Goal: Complete Application Form: Complete application form

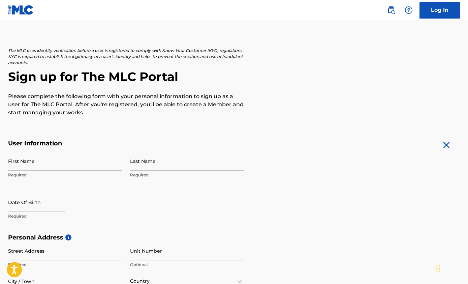
click at [21, 163] on input "First Name" at bounding box center [65, 160] width 114 height 19
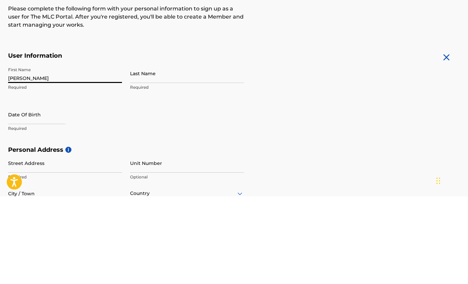
type input "[PERSON_NAME]"
click at [151, 151] on input "Last Name" at bounding box center [187, 160] width 114 height 19
type input "[PERSON_NAME]"
click at [20, 192] on input "text" at bounding box center [36, 201] width 57 height 19
select select "8"
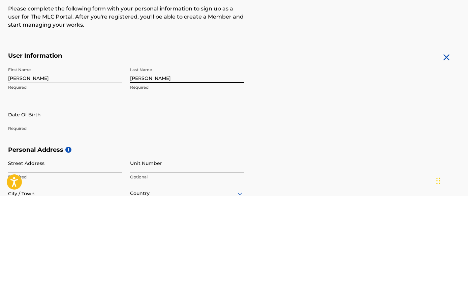
select select "2025"
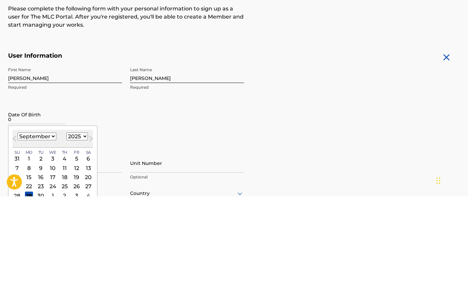
type input "0"
click at [29, 220] on select "January February March April May June July August September October November De…" at bounding box center [37, 224] width 39 height 8
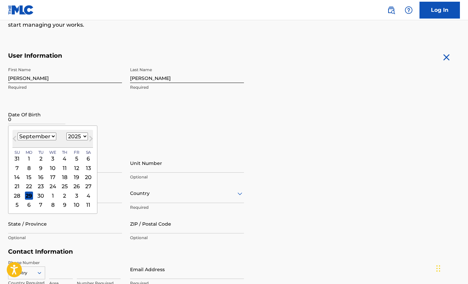
click at [28, 137] on select "January February March April May June July August September October November De…" at bounding box center [37, 136] width 39 height 8
select select "2"
click at [68, 137] on select "1899 1900 1901 1902 1903 1904 1905 1906 1907 1908 1909 1910 1911 1912 1913 1914…" at bounding box center [77, 136] width 22 height 8
click at [73, 133] on select "1899 1900 1901 1902 1903 1904 1905 1906 1907 1908 1909 1910 1911 1912 1913 1914…" at bounding box center [77, 136] width 22 height 8
click at [76, 139] on select "1899 1900 1901 1902 1903 1904 1905 1906 1907 1908 1909 1910 1911 1912 1913 1914…" at bounding box center [77, 136] width 22 height 8
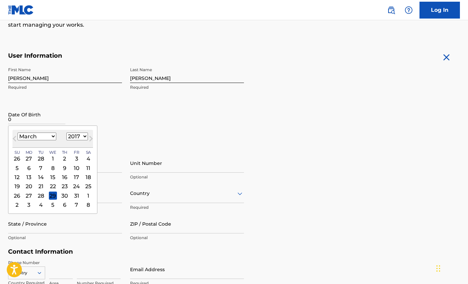
select select "2006"
click at [39, 169] on div "7" at bounding box center [41, 168] width 8 height 8
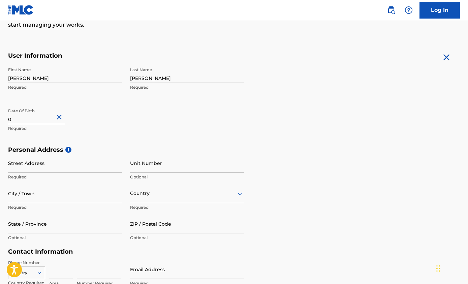
click at [24, 166] on input "Street Address" at bounding box center [65, 162] width 114 height 19
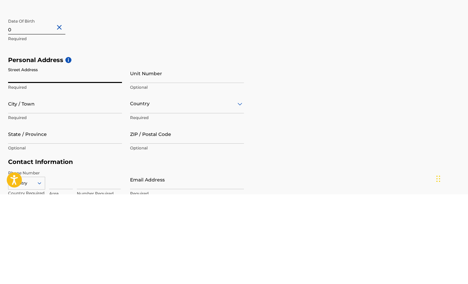
scroll to position [196, 0]
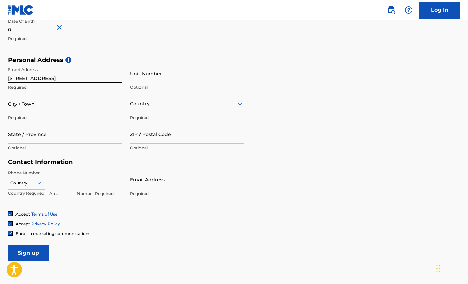
type input "[STREET_ADDRESS]"
type input "[PERSON_NAME]"
type input "[GEOGRAPHIC_DATA]"
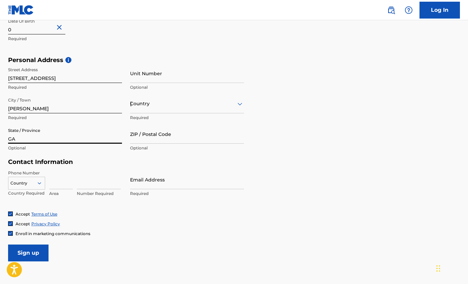
type input "GA"
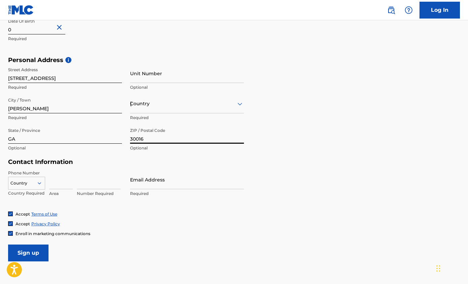
type input "30016"
type input "[GEOGRAPHIC_DATA]"
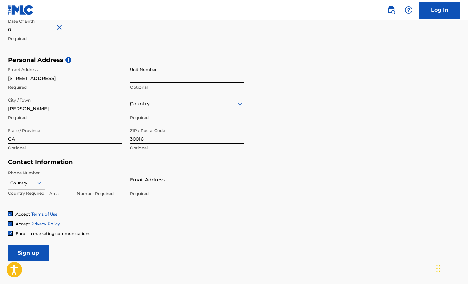
click at [219, 183] on input "Email Address" at bounding box center [187, 179] width 114 height 19
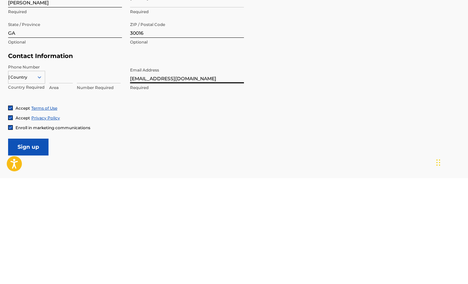
type input "[EMAIL_ADDRESS][DOMAIN_NAME]"
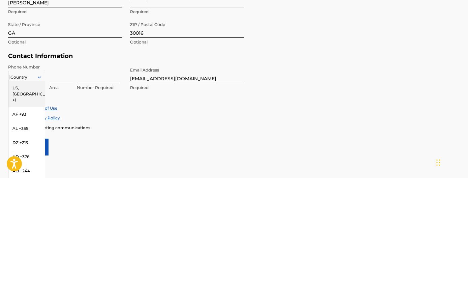
click at [27, 187] on div "US, [GEOGRAPHIC_DATA] +1" at bounding box center [26, 200] width 36 height 26
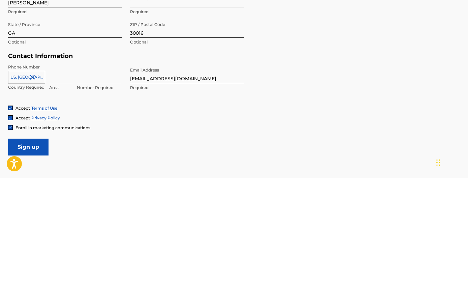
scroll to position [217, 0]
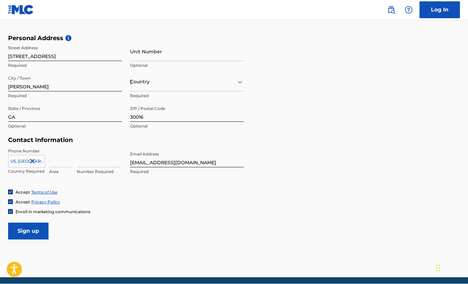
click at [55, 162] on input at bounding box center [61, 157] width 24 height 19
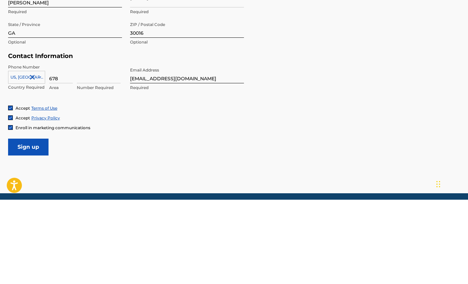
type input "678"
click at [86, 148] on input at bounding box center [99, 157] width 44 height 19
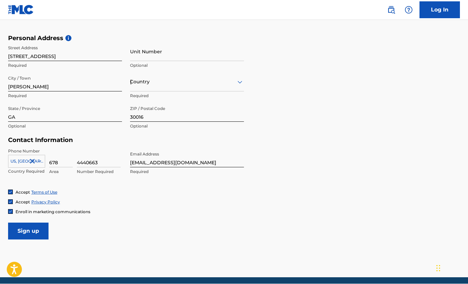
type input "4440663"
click at [21, 230] on input "Sign up" at bounding box center [28, 231] width 40 height 17
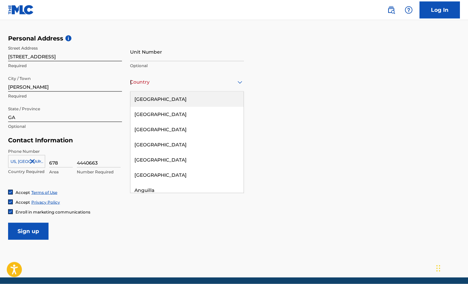
click at [146, 100] on div "[GEOGRAPHIC_DATA]" at bounding box center [186, 99] width 113 height 15
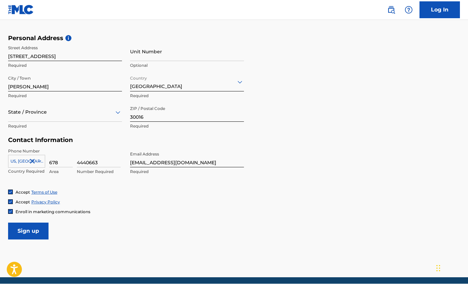
click at [31, 238] on input "Sign up" at bounding box center [28, 231] width 40 height 17
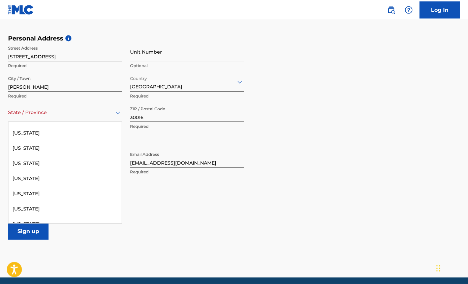
scroll to position [167, 0]
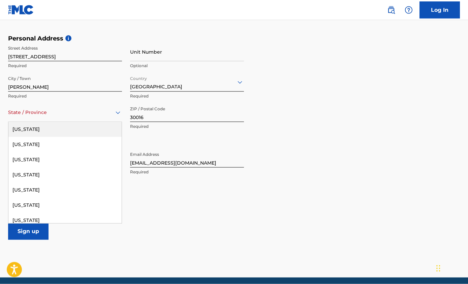
click at [22, 133] on div "[US_STATE]" at bounding box center [64, 129] width 113 height 15
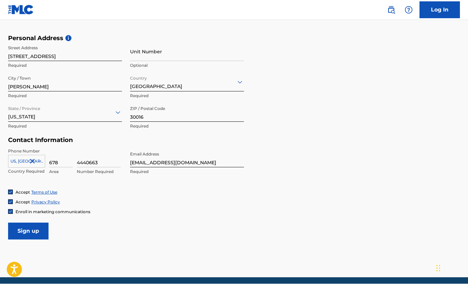
click at [21, 232] on input "Sign up" at bounding box center [28, 231] width 40 height 17
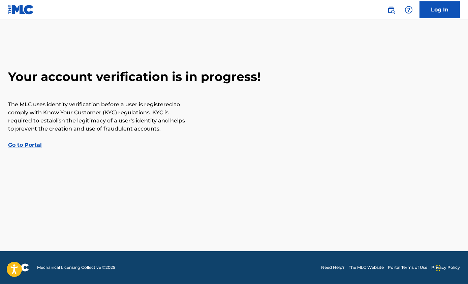
click at [22, 142] on link "Go to Portal" at bounding box center [25, 145] width 34 height 6
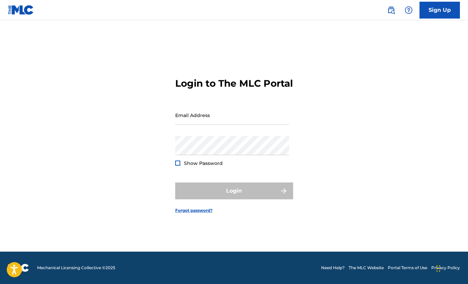
click at [274, 125] on input "Email Address" at bounding box center [232, 114] width 114 height 19
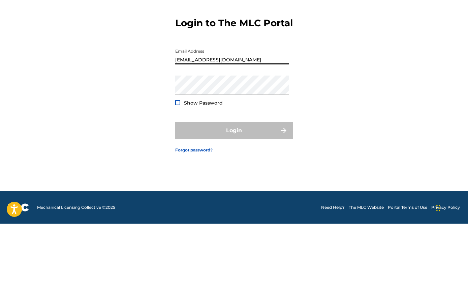
type input "[EMAIL_ADDRESS][DOMAIN_NAME]"
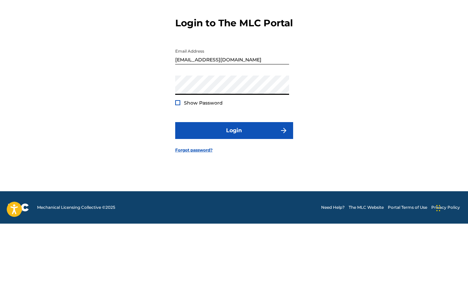
click at [176, 125] on form "Login to The MLC Portal Email Address [EMAIL_ADDRESS][DOMAIN_NAME] Password Sho…" at bounding box center [234, 139] width 118 height 223
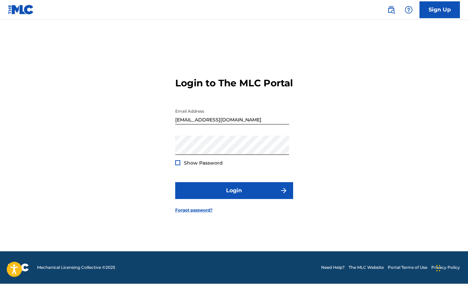
click at [189, 199] on button "Login" at bounding box center [234, 190] width 118 height 17
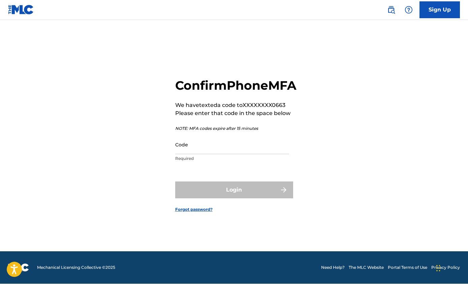
click at [279, 154] on input "Code" at bounding box center [232, 144] width 114 height 19
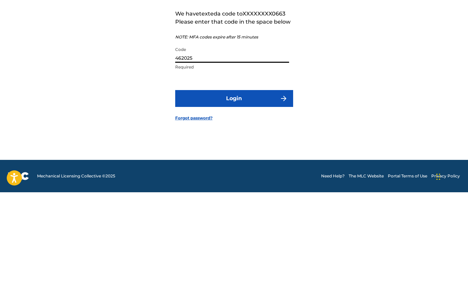
type input "462025"
click at [251, 182] on button "Login" at bounding box center [234, 190] width 118 height 17
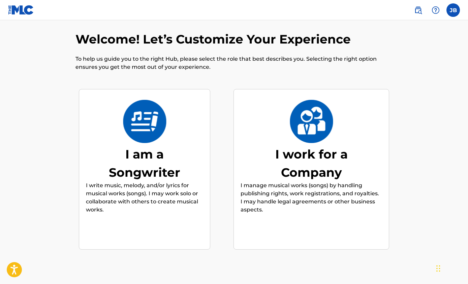
scroll to position [9, 0]
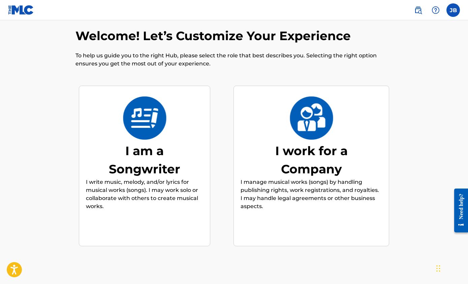
click at [177, 233] on div "I am a Songwriter I write music, melody, and/or lyrics for musical works (songs…" at bounding box center [144, 166] width 131 height 161
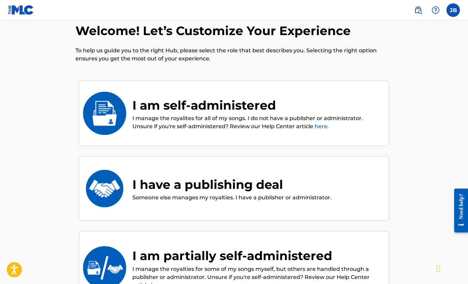
scroll to position [12, 0]
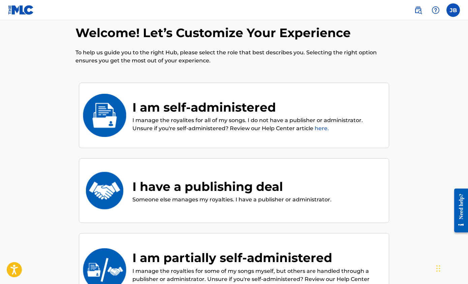
click at [289, 135] on div "I am self-administered I manage the royalites for all of my songs. I do not hav…" at bounding box center [234, 116] width 310 height 66
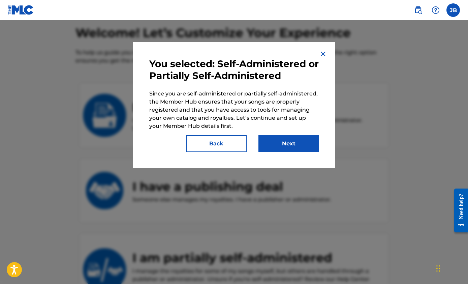
click at [292, 145] on button "Next" at bounding box center [288, 143] width 61 height 17
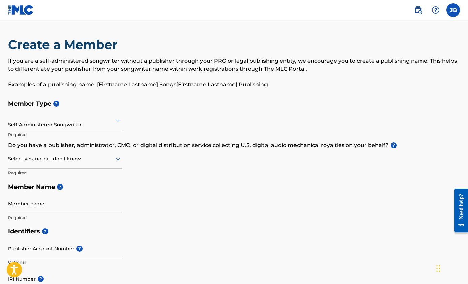
scroll to position [12, 0]
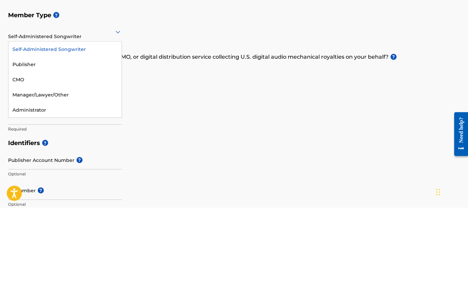
click at [142, 90] on div "Member Type ? Self-Administered Songwriter selected, 1 of 5. 5 results availabl…" at bounding box center [234, 148] width 452 height 128
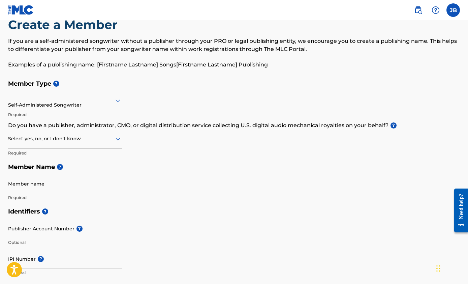
scroll to position [19, 0]
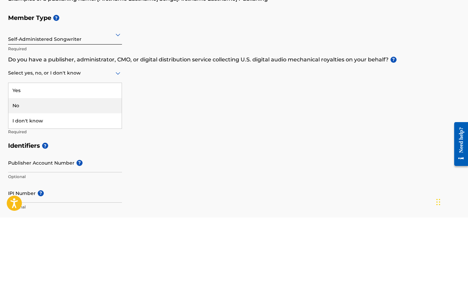
click at [96, 164] on div "No" at bounding box center [64, 171] width 113 height 15
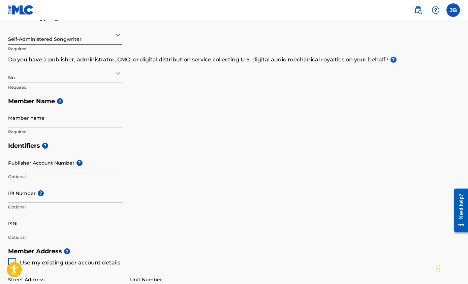
click at [109, 127] on input "Member name" at bounding box center [65, 117] width 114 height 19
click at [63, 101] on span "?" at bounding box center [60, 101] width 6 height 6
click at [54, 104] on h5 "Member Name ?" at bounding box center [234, 101] width 452 height 14
click at [70, 122] on input "Member name" at bounding box center [65, 117] width 114 height 19
type input "Siah Decision Muzik Publishing"
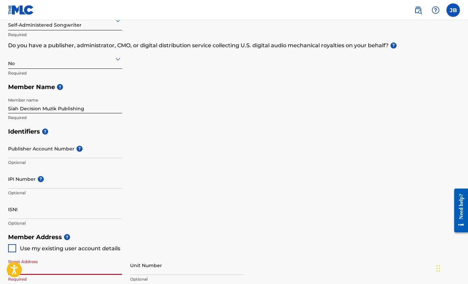
scroll to position [103, 0]
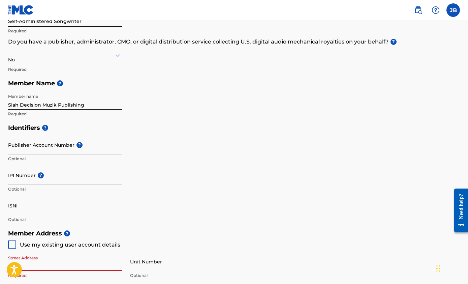
click at [76, 144] on span "?" at bounding box center [79, 145] width 6 height 6
click at [76, 144] on input "Publisher Account Number ?" at bounding box center [65, 144] width 114 height 19
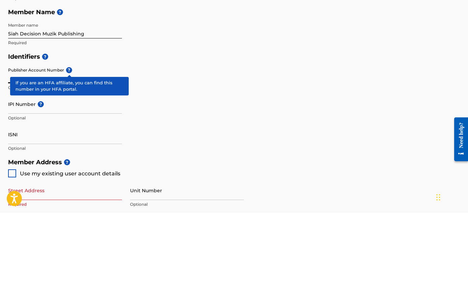
click at [47, 125] on span "?" at bounding box center [45, 128] width 6 height 6
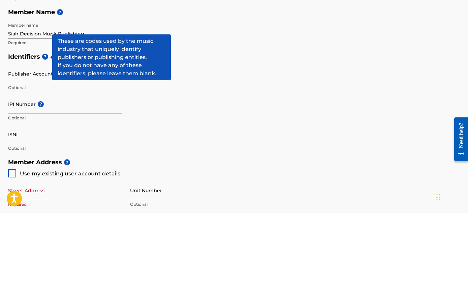
scroll to position [175, 0]
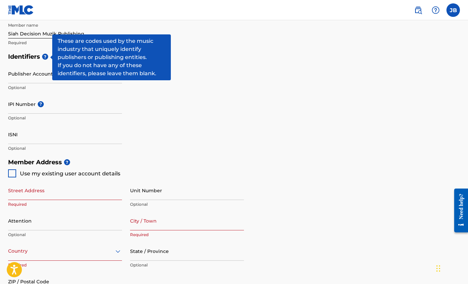
click at [17, 99] on input "IPI Number ?" at bounding box center [65, 103] width 114 height 19
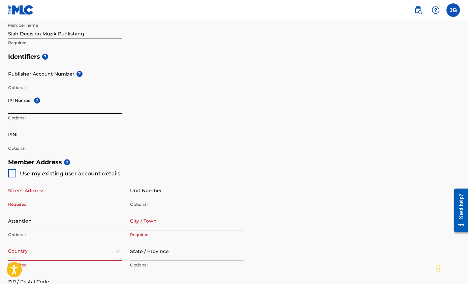
click at [36, 100] on span "?" at bounding box center [37, 100] width 6 height 6
click at [36, 100] on input "IPI Number ?" at bounding box center [65, 103] width 114 height 19
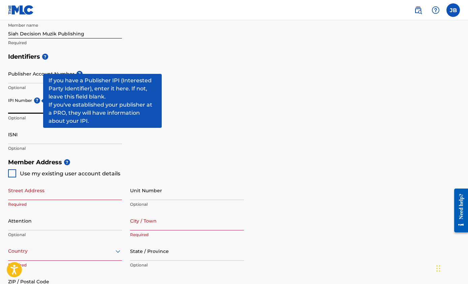
click at [105, 142] on input "ISNI" at bounding box center [65, 134] width 114 height 19
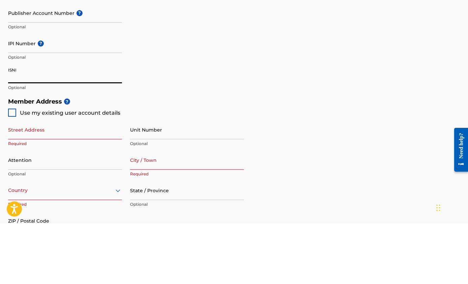
scroll to position [235, 0]
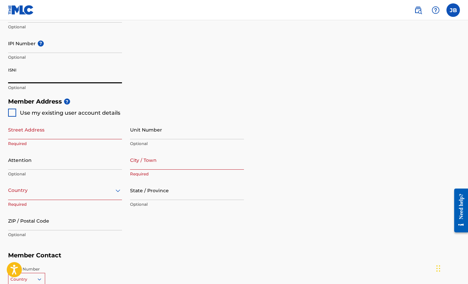
click at [102, 130] on input "Street Address" at bounding box center [65, 129] width 114 height 19
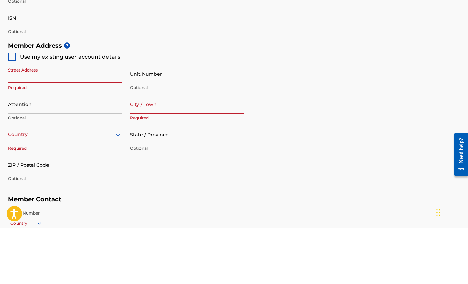
scroll to position [291, 0]
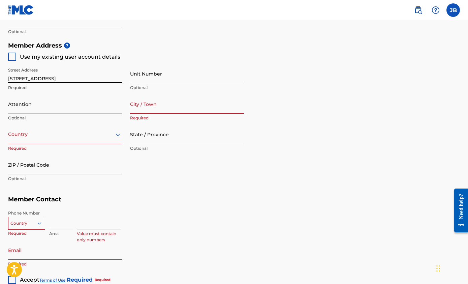
type input "[STREET_ADDRESS]"
type input "[PERSON_NAME]"
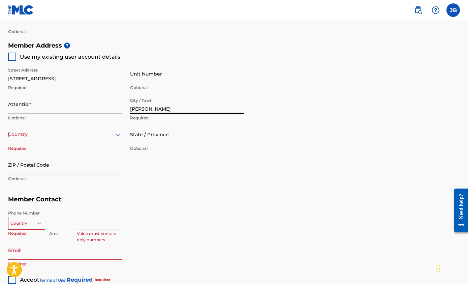
type input "[GEOGRAPHIC_DATA]"
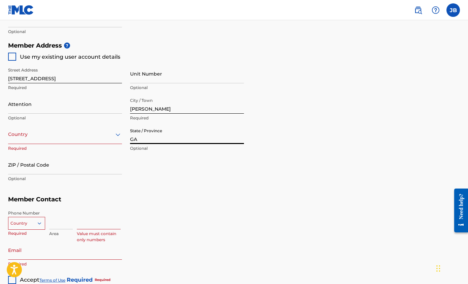
type input "GA"
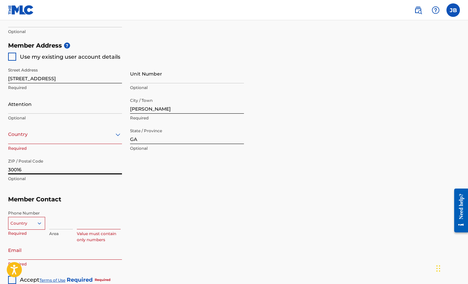
type input "30016"
type input "[GEOGRAPHIC_DATA]"
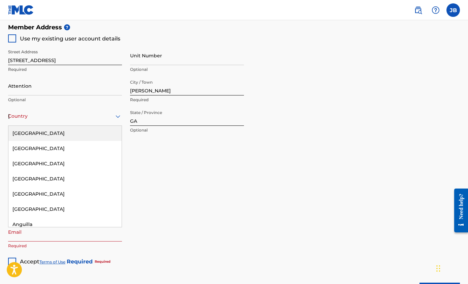
type input "[GEOGRAPHIC_DATA]"
click at [104, 133] on div "[GEOGRAPHIC_DATA]" at bounding box center [64, 132] width 113 height 15
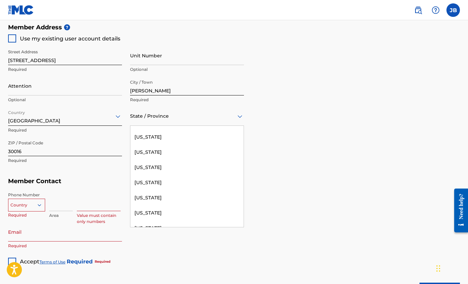
scroll to position [164, 0]
click at [163, 132] on div "[US_STATE]" at bounding box center [186, 135] width 113 height 15
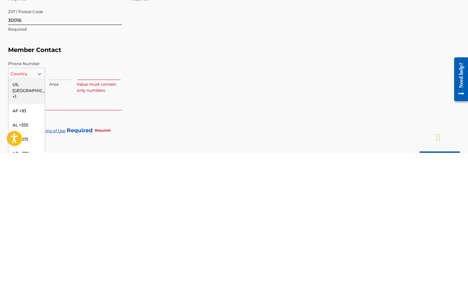
click at [31, 209] on div "US, [GEOGRAPHIC_DATA] +1" at bounding box center [26, 222] width 36 height 26
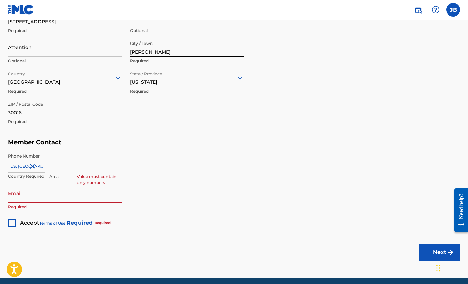
click at [50, 165] on input at bounding box center [61, 162] width 24 height 19
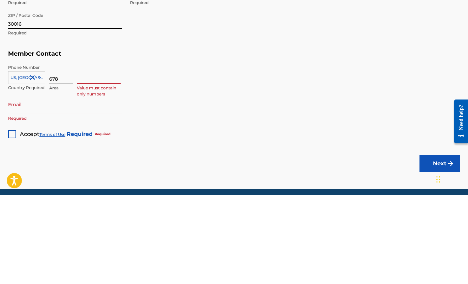
type input "678"
click at [93, 153] on input at bounding box center [99, 162] width 44 height 19
click at [80, 153] on input "440663" at bounding box center [99, 162] width 44 height 19
type input "4440663"
click at [106, 184] on input "Email" at bounding box center [65, 193] width 114 height 19
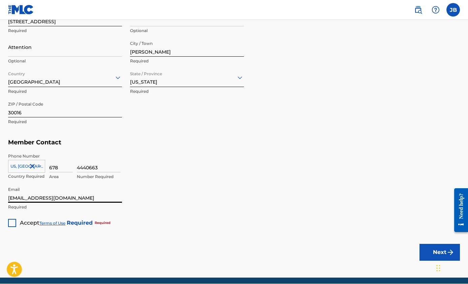
type input "[EMAIL_ADDRESS][DOMAIN_NAME]"
click at [14, 219] on div at bounding box center [12, 223] width 8 height 8
click at [435, 248] on button "Next" at bounding box center [439, 252] width 40 height 17
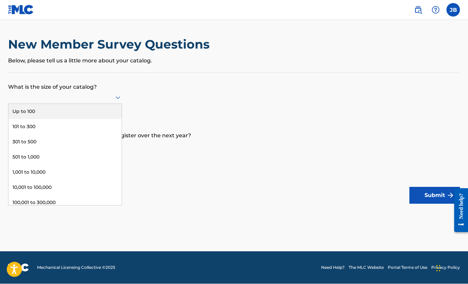
click at [19, 115] on div "Up to 100" at bounding box center [64, 111] width 113 height 15
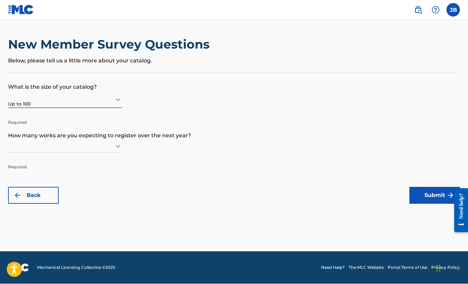
click at [25, 118] on p "Required" at bounding box center [65, 117] width 114 height 16
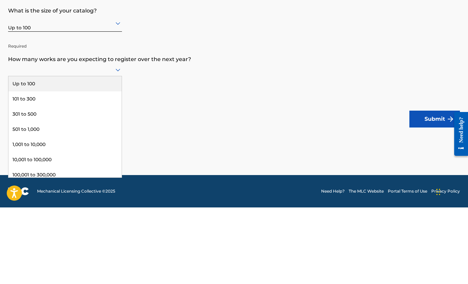
click at [20, 153] on div "Up to 100" at bounding box center [64, 160] width 113 height 15
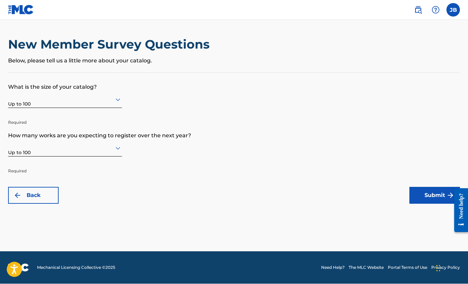
click at [431, 199] on button "Submit" at bounding box center [434, 195] width 51 height 17
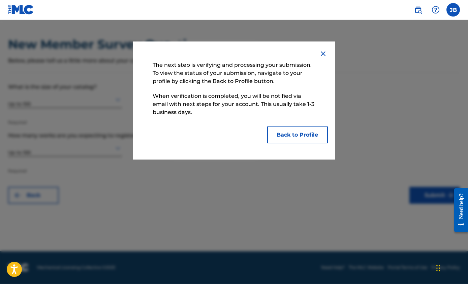
click at [307, 137] on button "Back to Profile" at bounding box center [297, 135] width 61 height 17
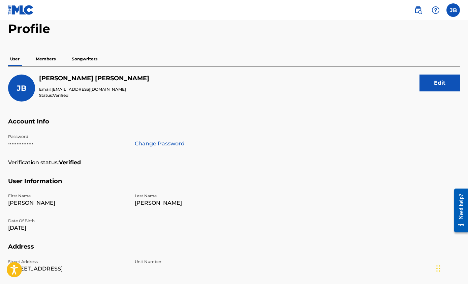
scroll to position [44, 0]
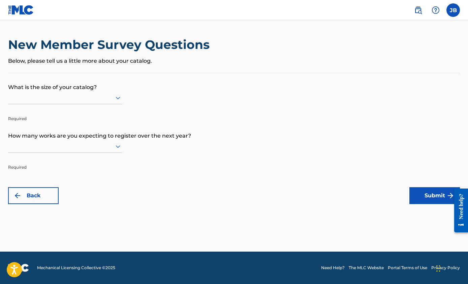
scroll to position [25, 0]
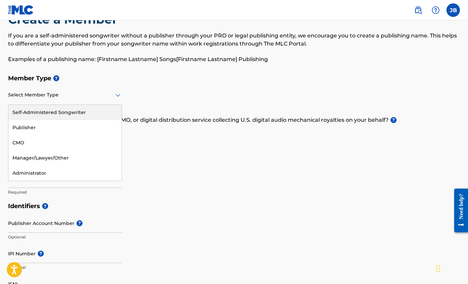
click at [26, 114] on div "Self-Administered Songwriter" at bounding box center [64, 112] width 113 height 15
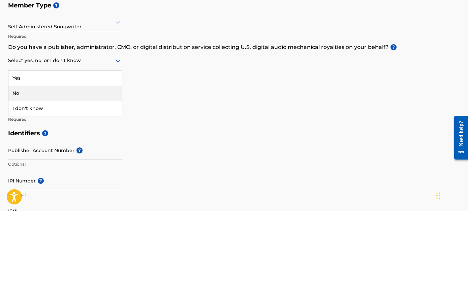
click at [16, 158] on div "No" at bounding box center [64, 165] width 113 height 15
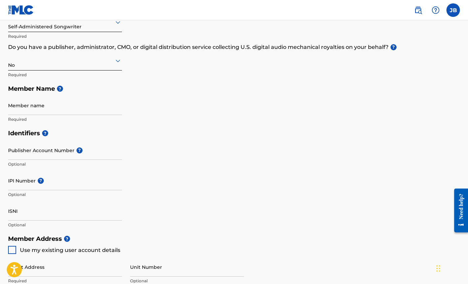
click at [25, 184] on input "IPI Number ?" at bounding box center [65, 180] width 114 height 19
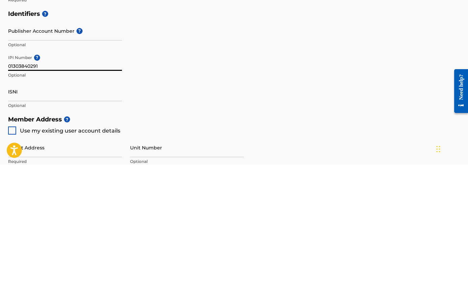
scroll to position [217, 0]
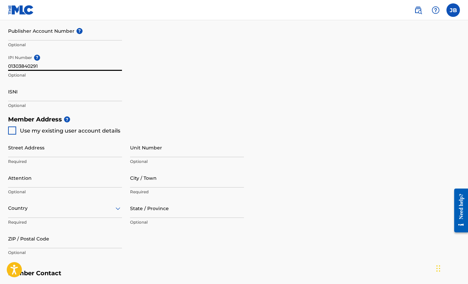
type input "01303840291"
click at [98, 151] on input "Street Address" at bounding box center [65, 147] width 114 height 19
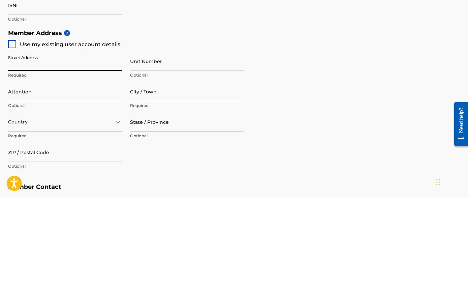
scroll to position [304, 0]
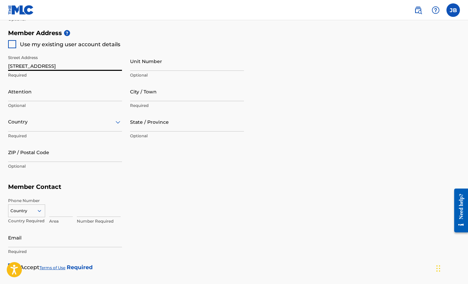
type input "[STREET_ADDRESS]"
type input "[PERSON_NAME]"
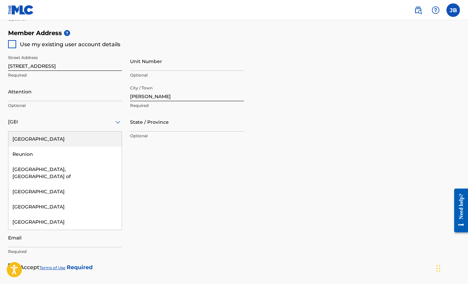
type input "[GEOGRAPHIC_DATA]"
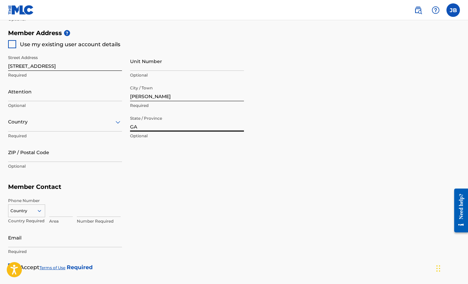
type input "GA"
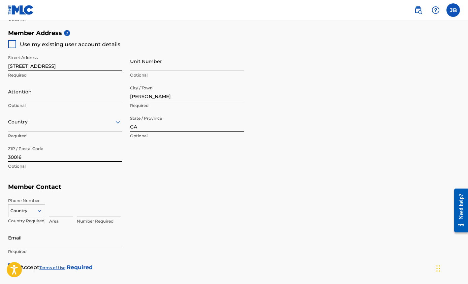
type input "30016"
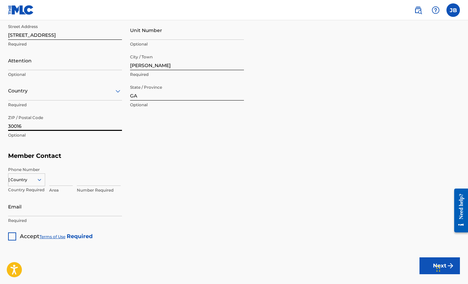
type input "[GEOGRAPHIC_DATA]"
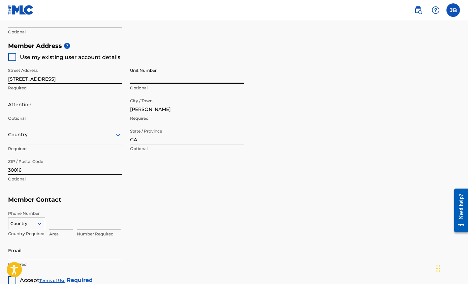
click at [164, 136] on input "GA" at bounding box center [187, 134] width 114 height 19
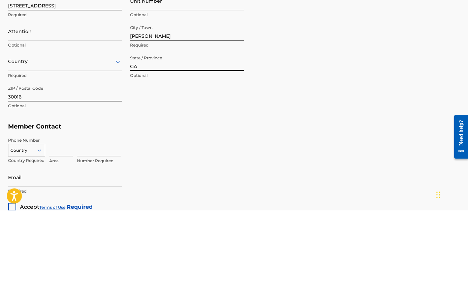
type input "G"
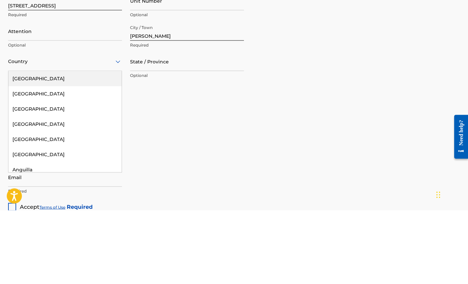
click at [86, 145] on div "[GEOGRAPHIC_DATA]" at bounding box center [64, 152] width 113 height 15
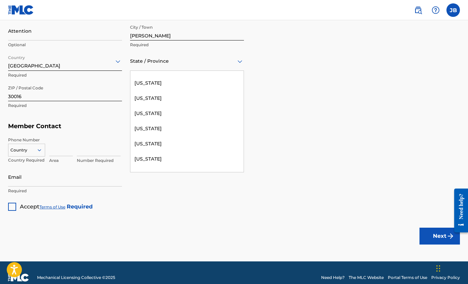
scroll to position [135, 0]
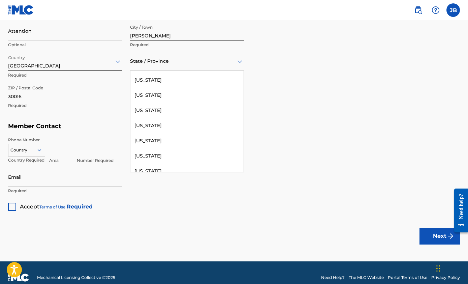
click at [181, 106] on div "[US_STATE]" at bounding box center [186, 110] width 113 height 15
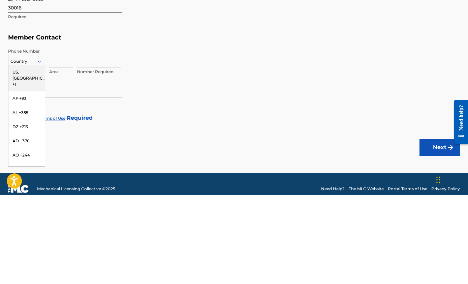
click at [31, 154] on div "US, [GEOGRAPHIC_DATA] +1" at bounding box center [26, 167] width 36 height 26
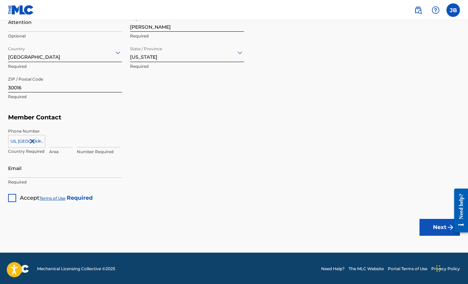
click at [52, 142] on input at bounding box center [61, 137] width 24 height 19
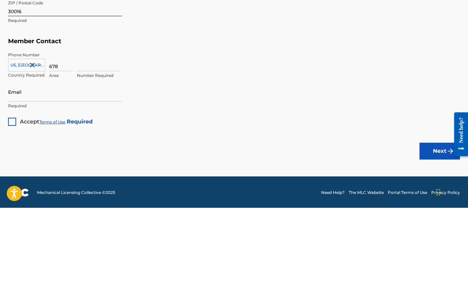
type input "678"
click at [104, 128] on input at bounding box center [99, 137] width 44 height 19
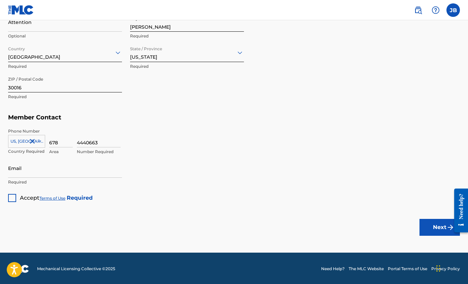
type input "4440663"
click at [76, 169] on input "Email" at bounding box center [65, 167] width 114 height 19
type input "[EMAIL_ADDRESS][DOMAIN_NAME]"
click at [15, 196] on div at bounding box center [12, 198] width 8 height 8
click at [435, 223] on button "Next" at bounding box center [439, 227] width 40 height 17
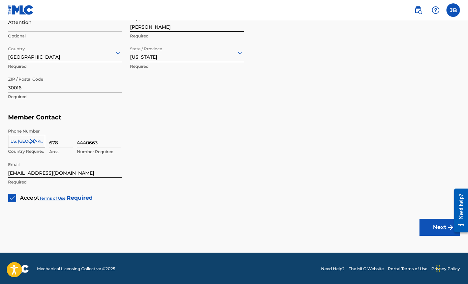
scroll to position [143, 0]
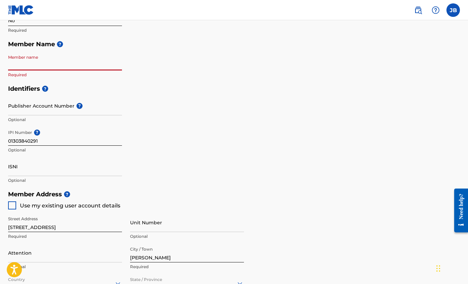
click at [24, 62] on input "Member name" at bounding box center [65, 60] width 114 height 19
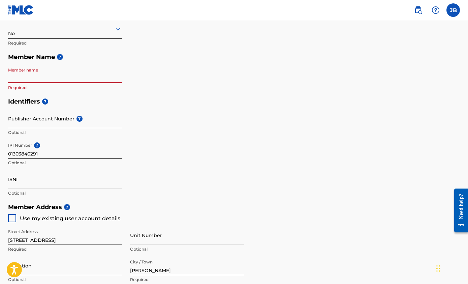
scroll to position [129, 0]
click at [60, 48] on div "No Required" at bounding box center [65, 35] width 114 height 30
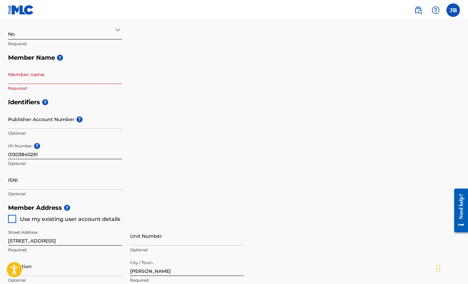
click at [61, 55] on span "?" at bounding box center [60, 58] width 6 height 6
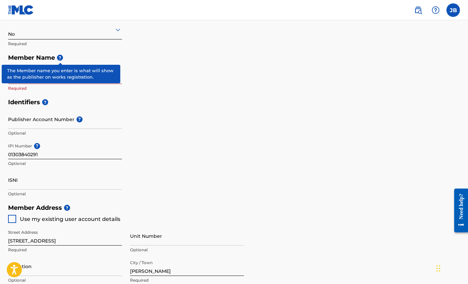
click at [23, 83] on input "Member name" at bounding box center [65, 74] width 114 height 19
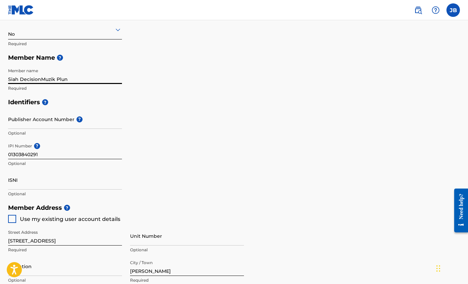
click at [86, 82] on input "Siah DecisionMuzik Plun" at bounding box center [65, 74] width 114 height 19
type input "Siah DecisionMuzik Publishing"
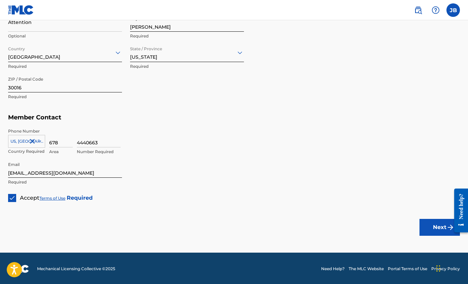
click at [423, 227] on button "Next" at bounding box center [439, 227] width 40 height 17
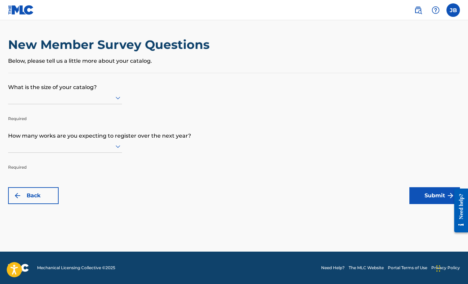
scroll to position [25, 0]
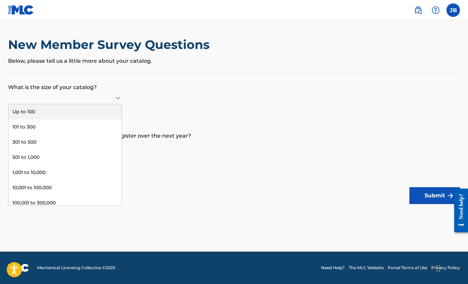
click at [28, 104] on div "Up to 100" at bounding box center [64, 111] width 113 height 15
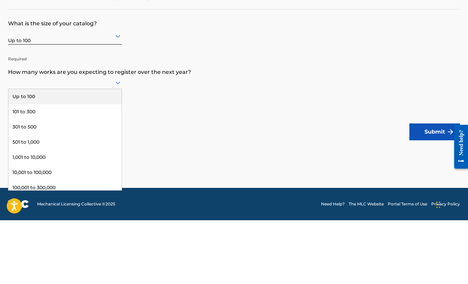
click at [19, 183] on div "301 to 500" at bounding box center [64, 190] width 113 height 15
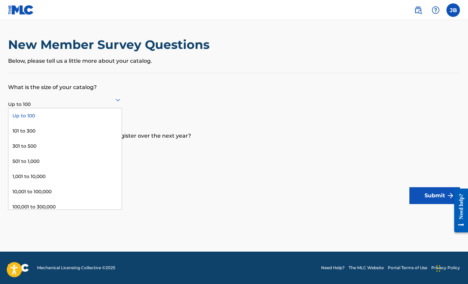
click at [21, 123] on div "101 to 300" at bounding box center [64, 130] width 113 height 15
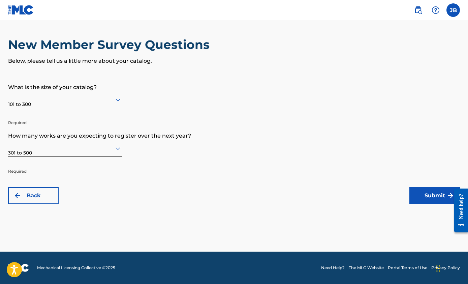
click at [435, 187] on button "Submit" at bounding box center [434, 195] width 51 height 17
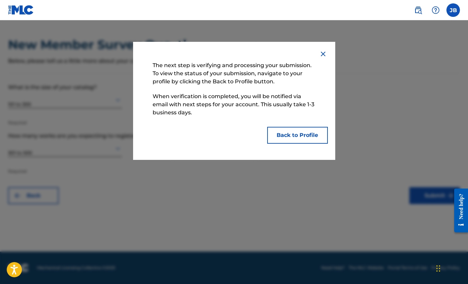
click at [309, 132] on button "Back to Profile" at bounding box center [297, 135] width 61 height 17
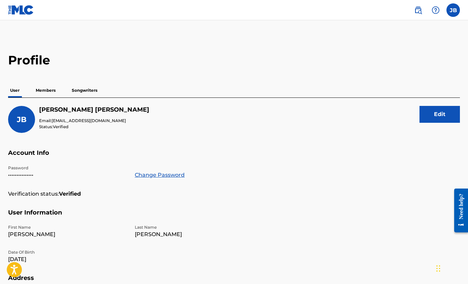
click at [57, 91] on p "Members" at bounding box center [46, 90] width 24 height 14
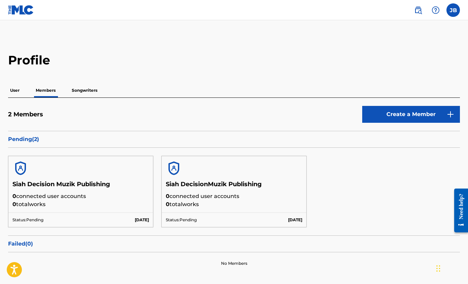
click at [230, 198] on p "0 connected user accounts" at bounding box center [234, 196] width 136 height 8
click at [249, 185] on h5 "Siah DecisionMuzik Publishing" at bounding box center [234, 186] width 136 height 12
click at [292, 144] on div "Pending ( 2 )" at bounding box center [234, 139] width 452 height 17
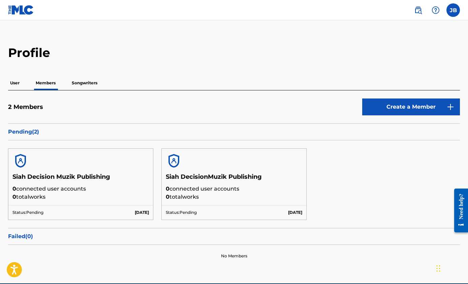
scroll to position [7, 0]
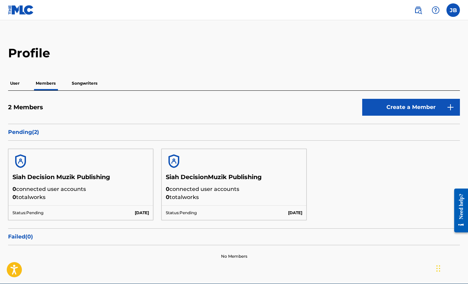
click at [230, 169] on div at bounding box center [234, 161] width 145 height 24
click at [126, 199] on p "0 total works" at bounding box center [80, 197] width 136 height 8
click at [145, 211] on p "[DATE]" at bounding box center [142, 213] width 14 height 6
click at [197, 196] on p "0 total works" at bounding box center [234, 197] width 136 height 8
click at [93, 90] on p "Songwriters" at bounding box center [85, 83] width 30 height 14
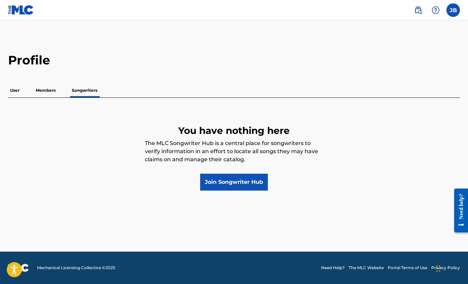
click at [227, 183] on link "Join Songwriter Hub" at bounding box center [234, 182] width 68 height 17
